Goal: Use online tool/utility: Utilize a website feature to perform a specific function

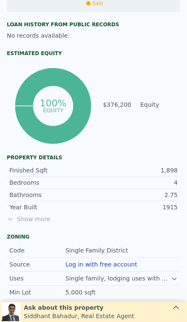
scroll to position [354, 0]
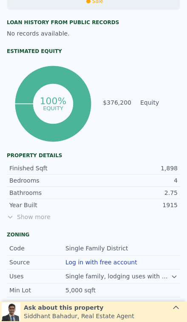
click at [30, 220] on span "Show more" at bounding box center [93, 217] width 173 height 8
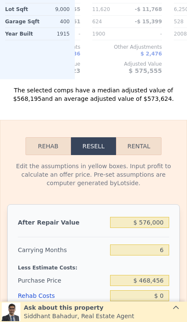
scroll to position [1354, 0]
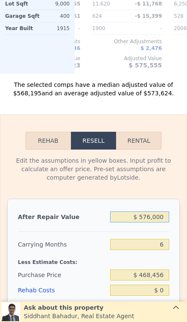
click at [165, 216] on input "$ 576,000" at bounding box center [139, 217] width 59 height 11
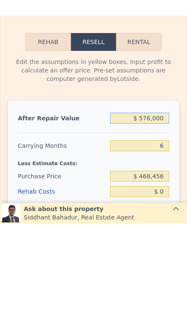
type input "$ 57,600"
type input "-$ 450,491"
type input "$ 5,760"
type input "-$ 498,541"
type input "$ 576"
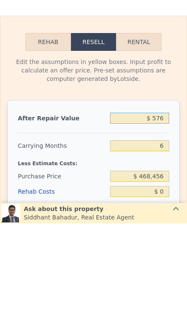
type input "-$ 503,344"
type input "$ 57"
type input "-$ 503,825"
type input "$ 5,750"
type input "-$ 498,550"
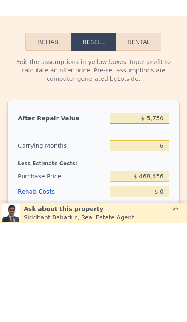
type input "$ 57,500"
type input "-$ 450,585"
type input "$ 575,000"
type input "$ 29,071"
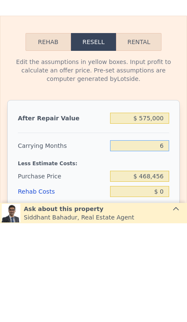
click at [168, 239] on input "6" at bounding box center [139, 244] width 59 height 11
type input "3"
type input "$ 42,280"
type input "3"
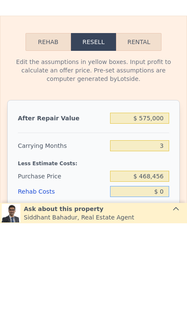
click at [165, 285] on input "$ 0" at bounding box center [139, 290] width 59 height 11
type input "$ 01"
type input "$ 42,279"
type input "$ 0"
type input "$ 42,280"
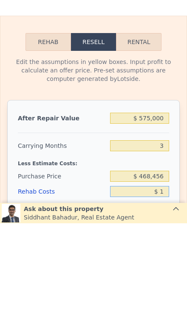
type input "$ 10"
type input "$ 42,270"
type input "$ 100"
type input "$ 42,175"
type input "$ 1,000"
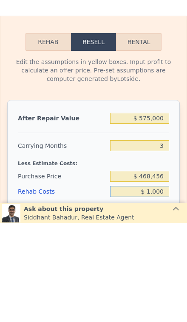
type input "$ 41,240"
type input "$ 10,000"
type input "$ 31,880"
type input "$ 100,000"
type input "-$ 61,720"
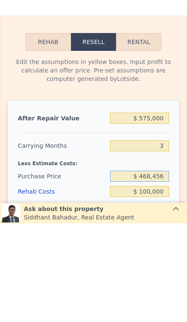
click at [165, 270] on input "$ 468,456" at bounding box center [139, 275] width 59 height 11
type input "$ 4"
type input "$ 350,000"
type input "$ 61,869"
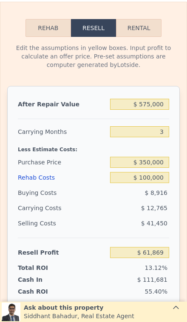
scroll to position [1466, 0]
click at [161, 162] on input "$ 350,000" at bounding box center [139, 162] width 59 height 11
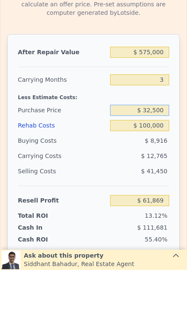
type input "$ 325,000"
type input "$ 87,953"
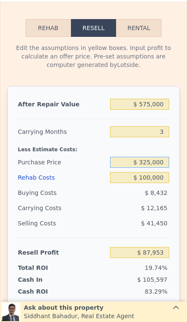
click at [160, 166] on input "$ 325,000" at bounding box center [139, 162] width 59 height 11
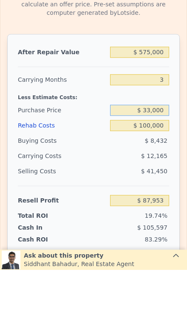
type input "$ 330,000"
type input "$ 82,736"
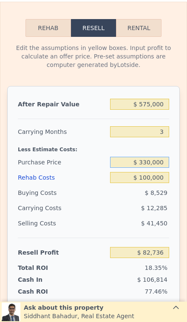
click at [160, 164] on input "$ 330,000" at bounding box center [139, 162] width 59 height 11
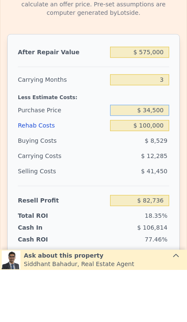
type input "$ 345,000"
type input "$ 67,086"
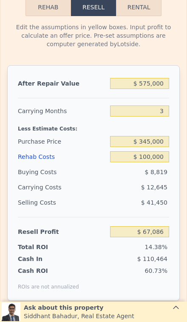
scroll to position [1487, 0]
click at [165, 142] on input "$ 345,000" at bounding box center [139, 141] width 59 height 11
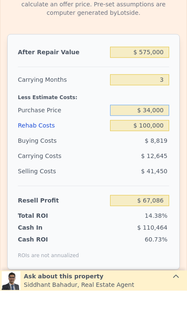
type input "$ 340,000"
type input "$ 72,303"
